Goal: Information Seeking & Learning: Learn about a topic

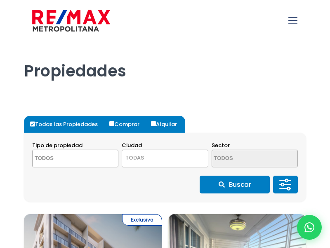
select select
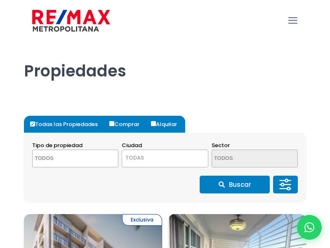
select select
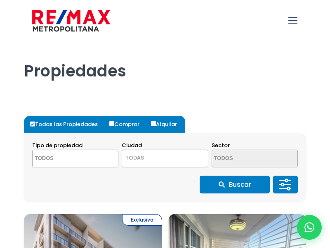
select select
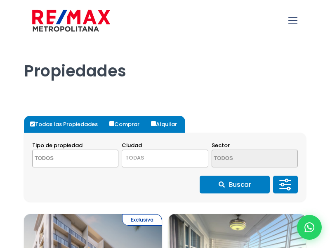
select select
